Goal: Task Accomplishment & Management: Use online tool/utility

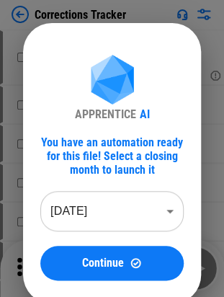
click at [91, 224] on body "Corrections Tracker # 25 Modify Conditional Format pending... # 57 Rename Sheet…" at bounding box center [112, 148] width 224 height 297
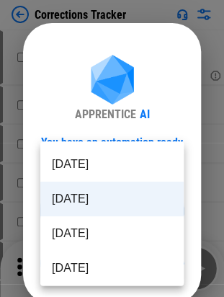
click at [86, 157] on li "[DATE]" at bounding box center [111, 164] width 143 height 35
type input "********"
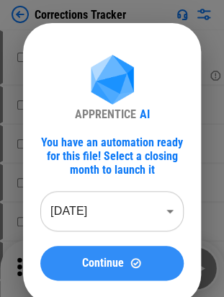
click at [106, 263] on span "Continue" at bounding box center [103, 263] width 42 height 12
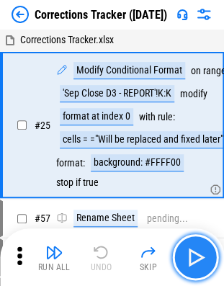
click at [200, 261] on img "button" at bounding box center [195, 257] width 23 height 23
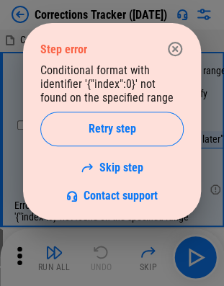
click at [183, 51] on button "button" at bounding box center [175, 49] width 29 height 29
